Goal: Task Accomplishment & Management: Manage account settings

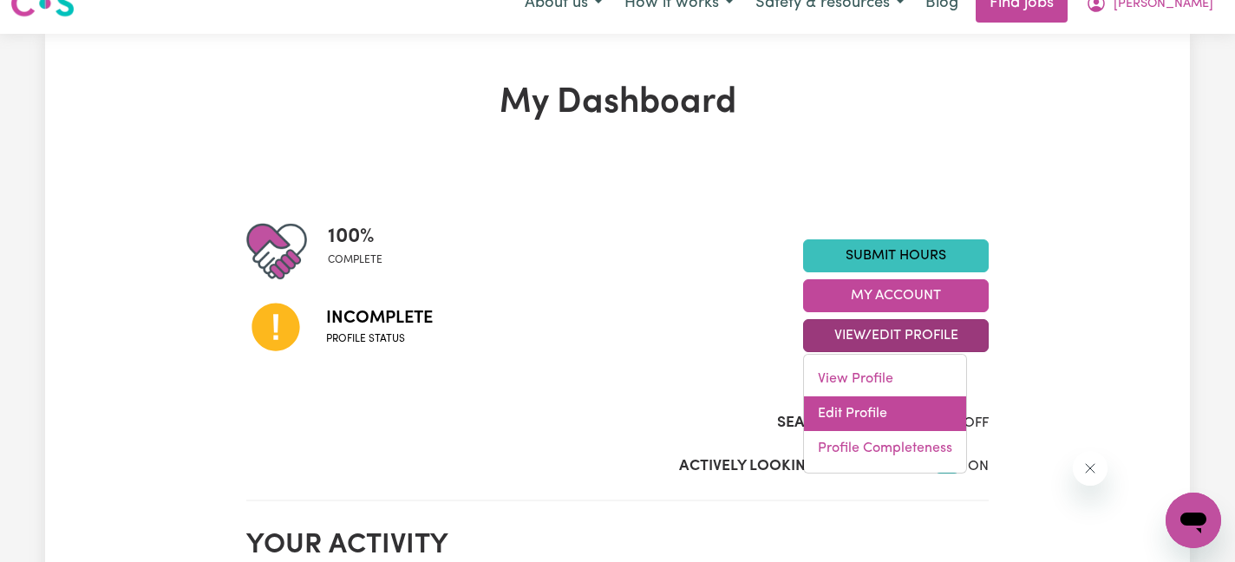
click at [823, 404] on link "Edit Profile" at bounding box center [885, 413] width 162 height 35
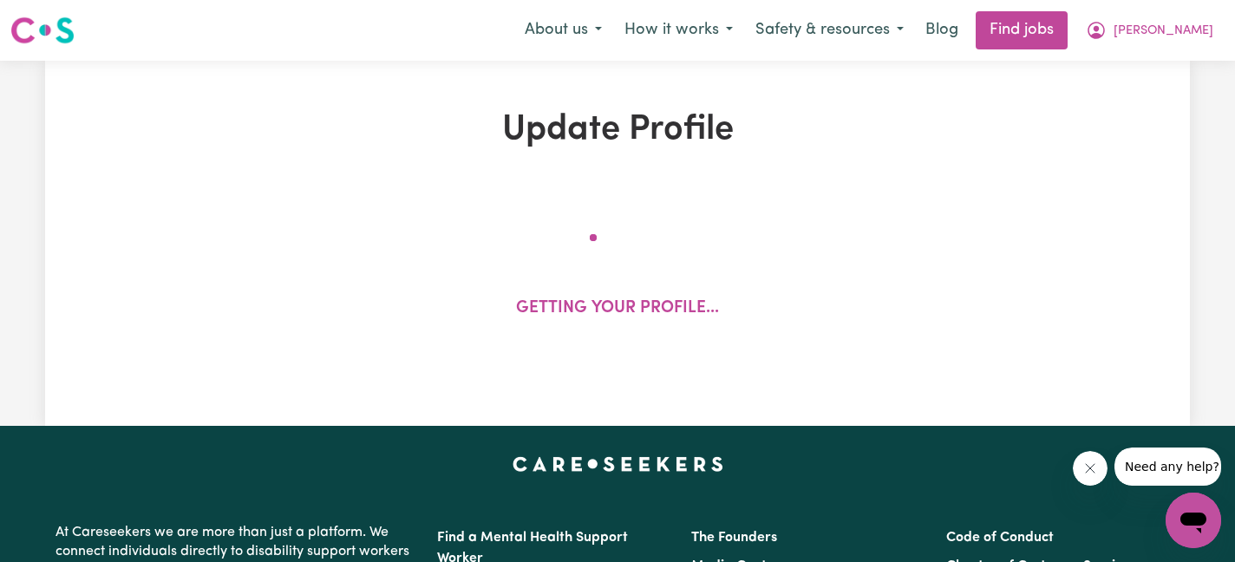
select select "[DEMOGRAPHIC_DATA]"
select select "[DEMOGRAPHIC_DATA] Citizen"
select select "Studying a healthcare related degree or qualification"
select select "65"
select select "95"
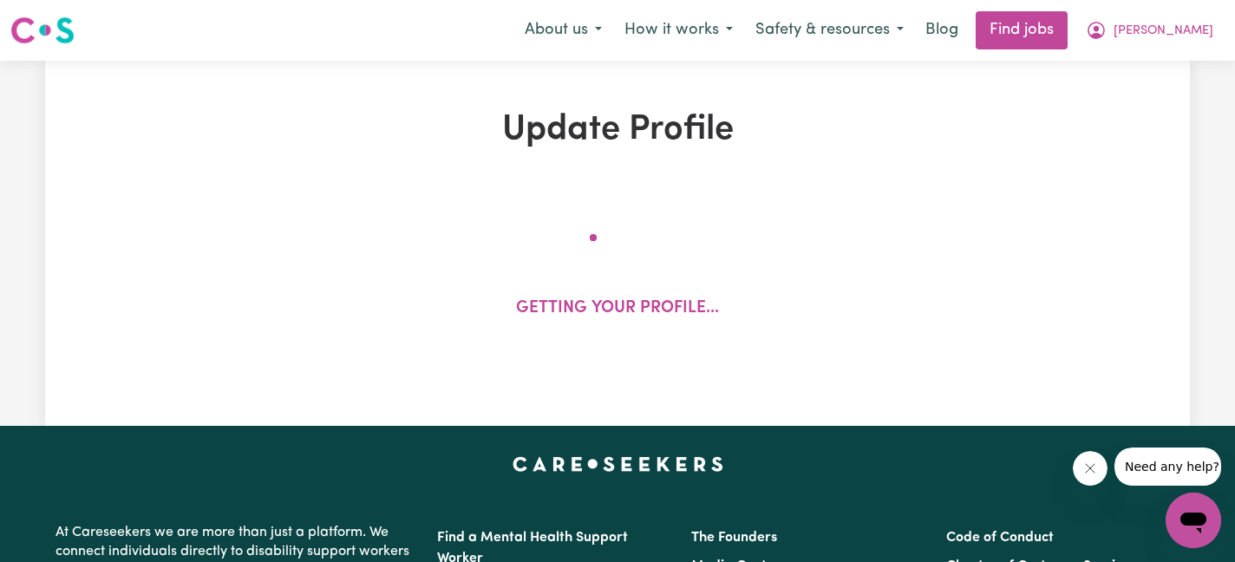
select select "85"
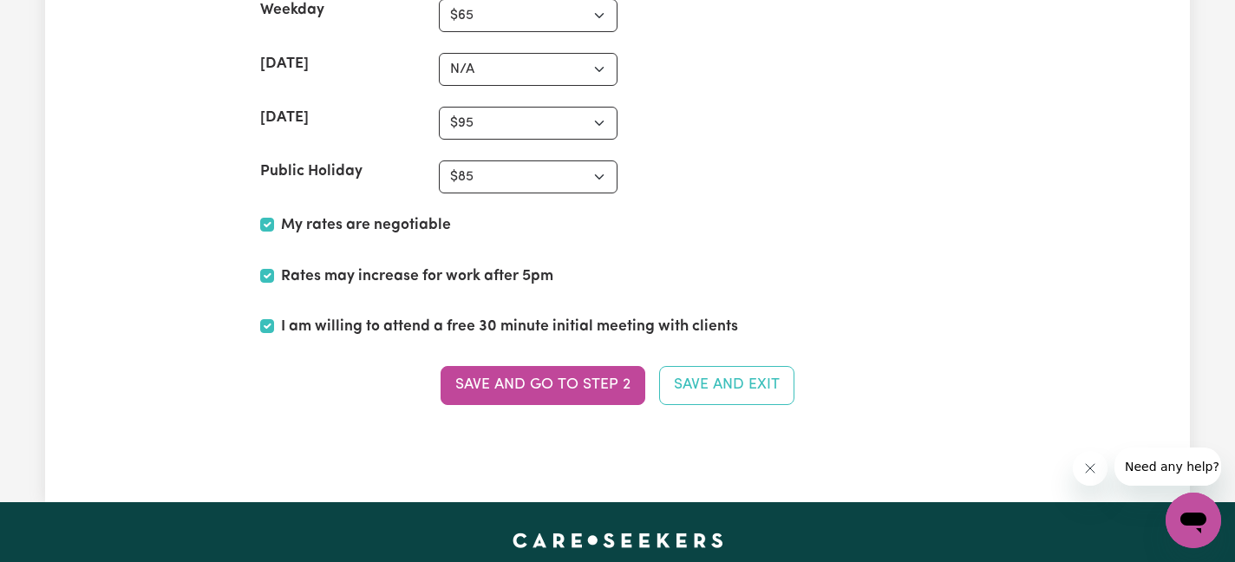
scroll to position [4402, 0]
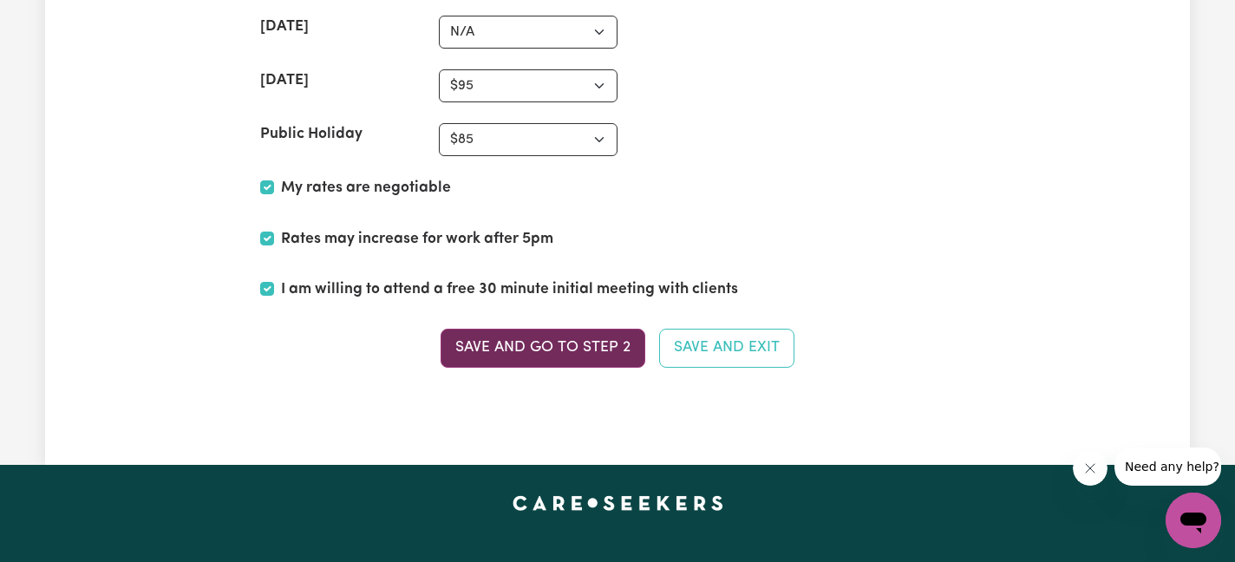
click at [572, 351] on button "Save and go to Step 2" at bounding box center [543, 348] width 205 height 38
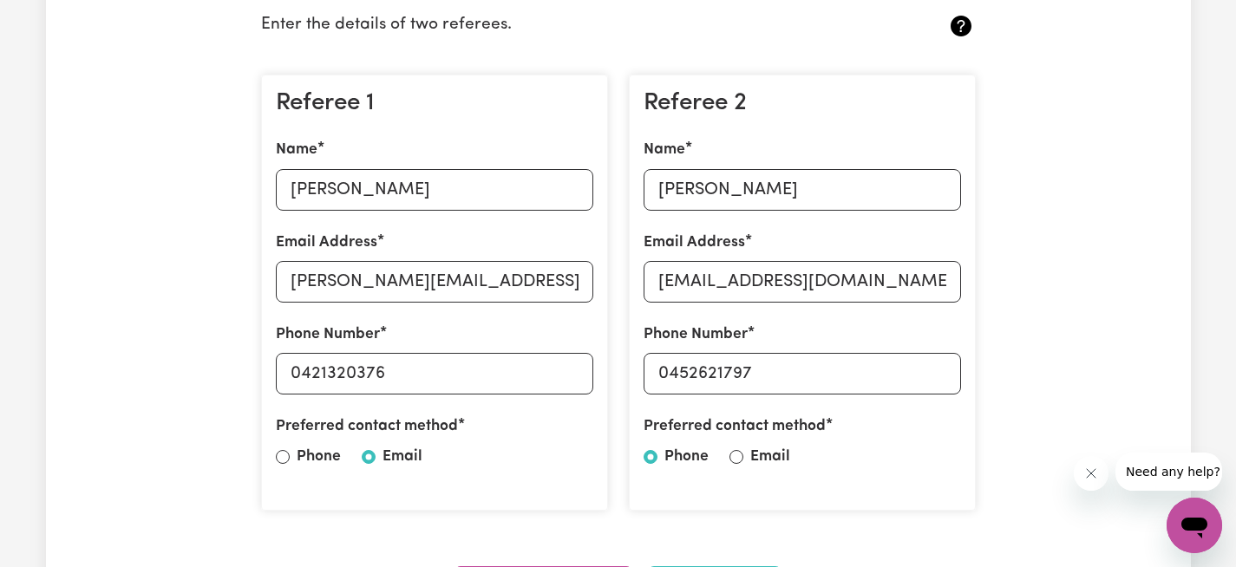
scroll to position [465, 0]
